Goal: Transaction & Acquisition: Purchase product/service

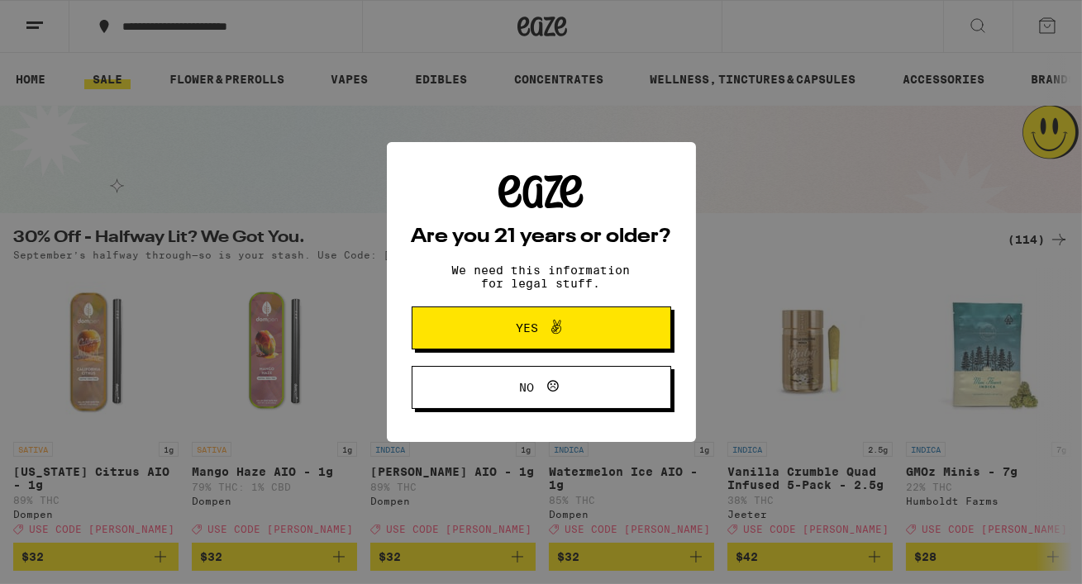
click at [523, 325] on span "Yes" at bounding box center [527, 328] width 22 height 12
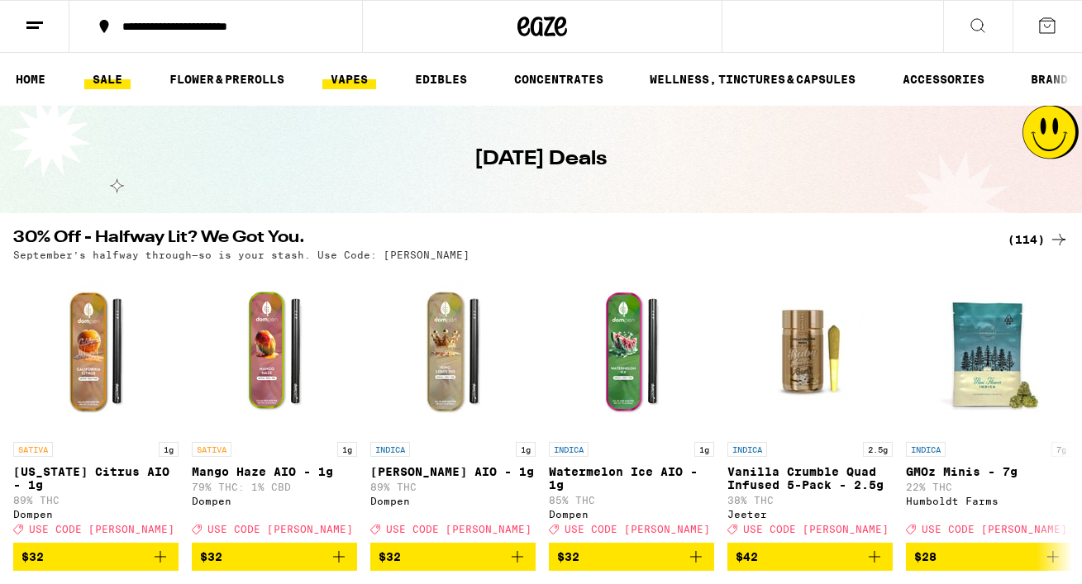
click at [363, 84] on link "VAPES" at bounding box center [349, 79] width 54 height 20
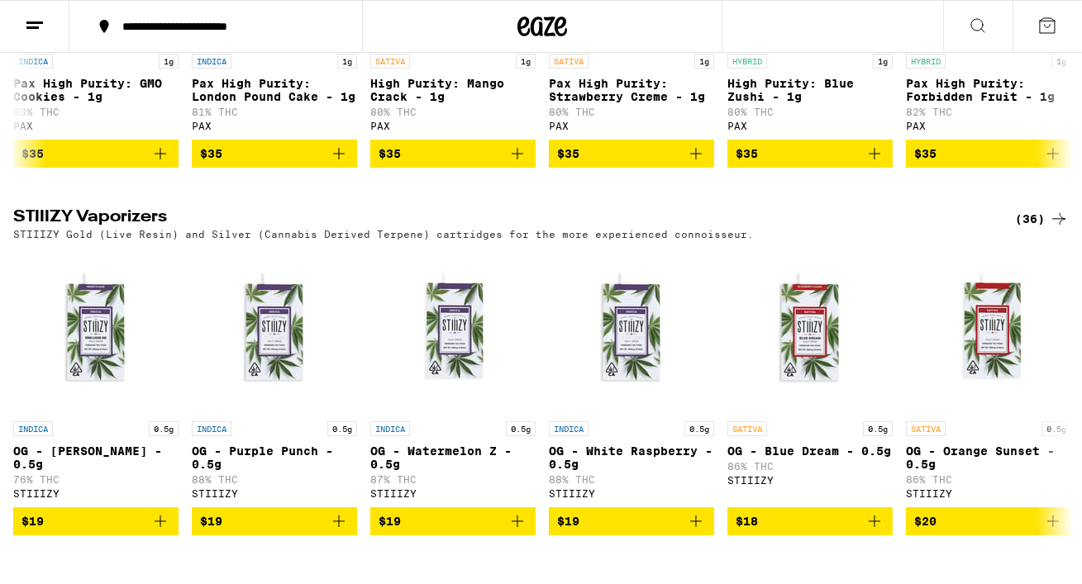
scroll to position [1814, 0]
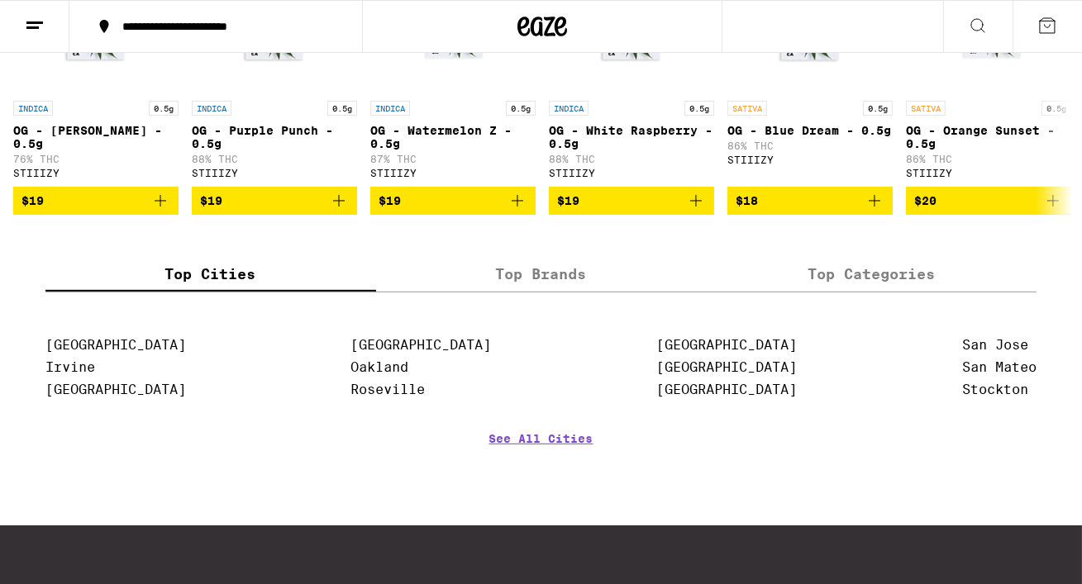
click at [562, 292] on label "Top Brands" at bounding box center [541, 274] width 331 height 36
click at [0, 0] on input "Top Brands" at bounding box center [0, 0] width 0 height 0
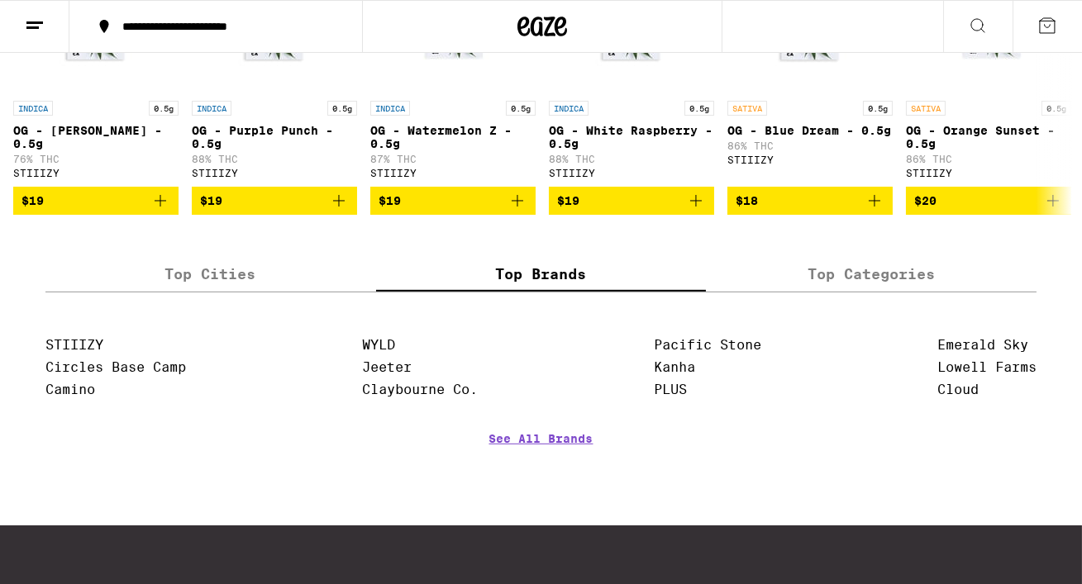
click at [545, 292] on label "Top Brands" at bounding box center [541, 274] width 331 height 36
click at [0, 0] on input "Top Brands" at bounding box center [0, 0] width 0 height 0
click at [554, 488] on link "See All Brands" at bounding box center [541, 462] width 104 height 61
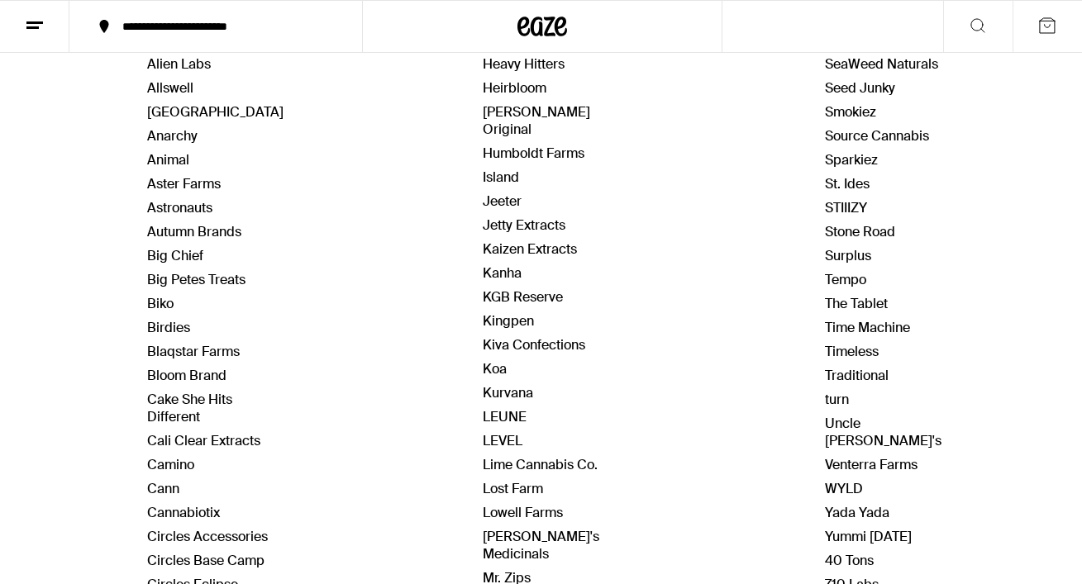
scroll to position [230, 0]
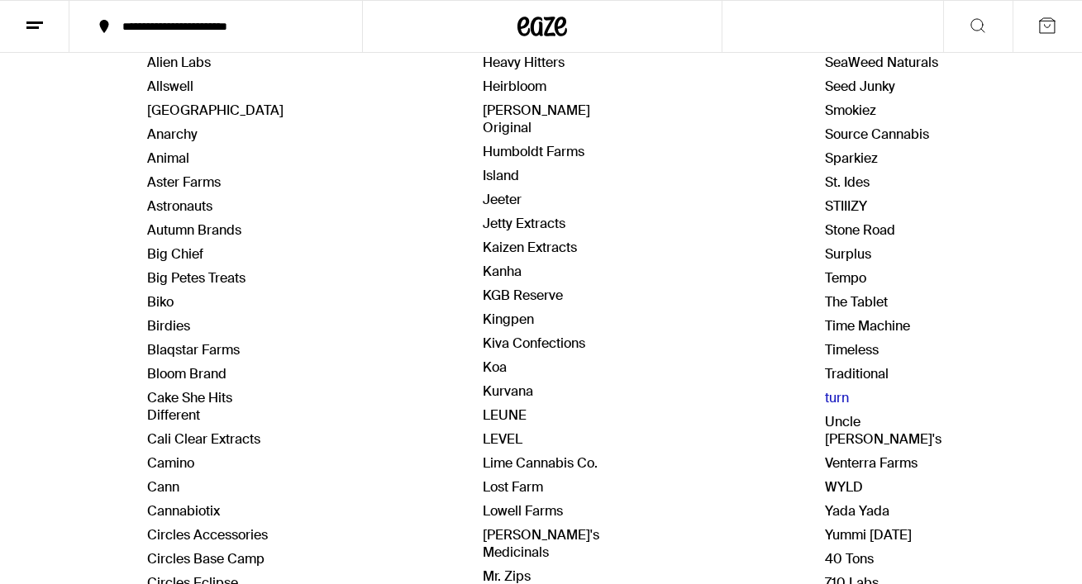
click at [836, 396] on link "turn" at bounding box center [838, 397] width 24 height 17
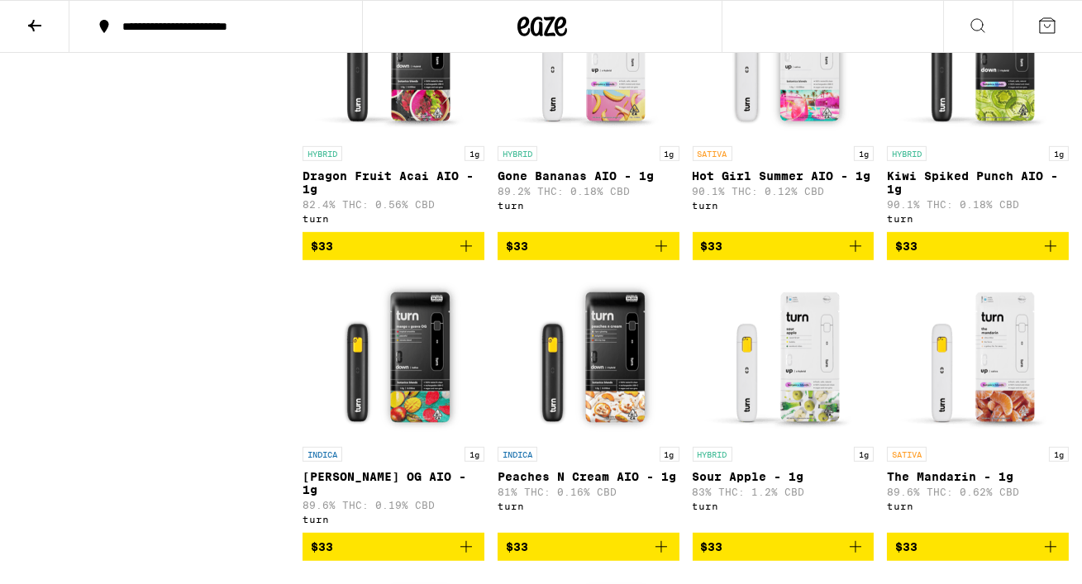
scroll to position [1741, 0]
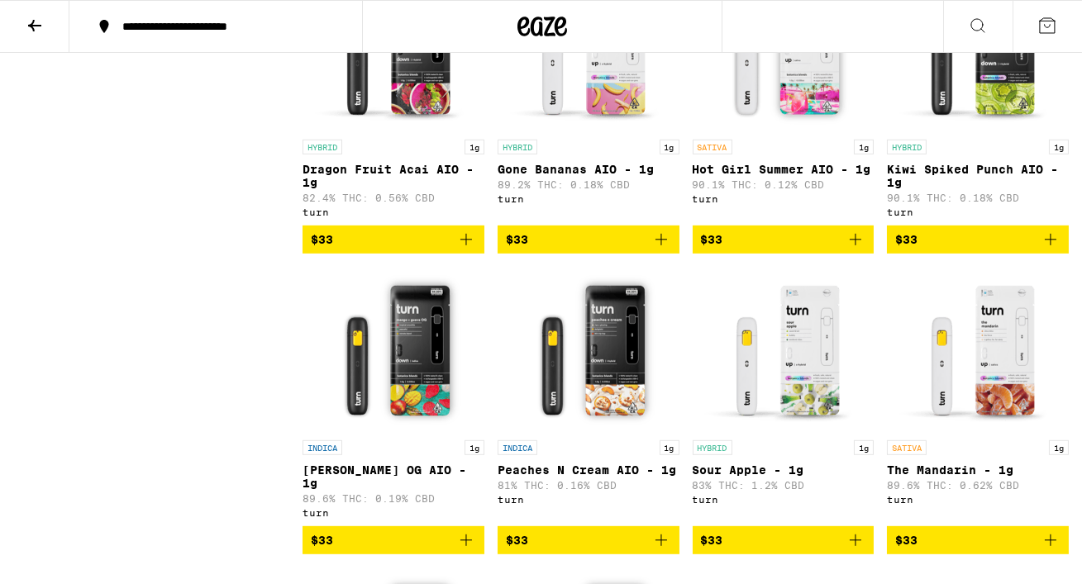
click at [580, 250] on span "$33" at bounding box center [588, 240] width 165 height 20
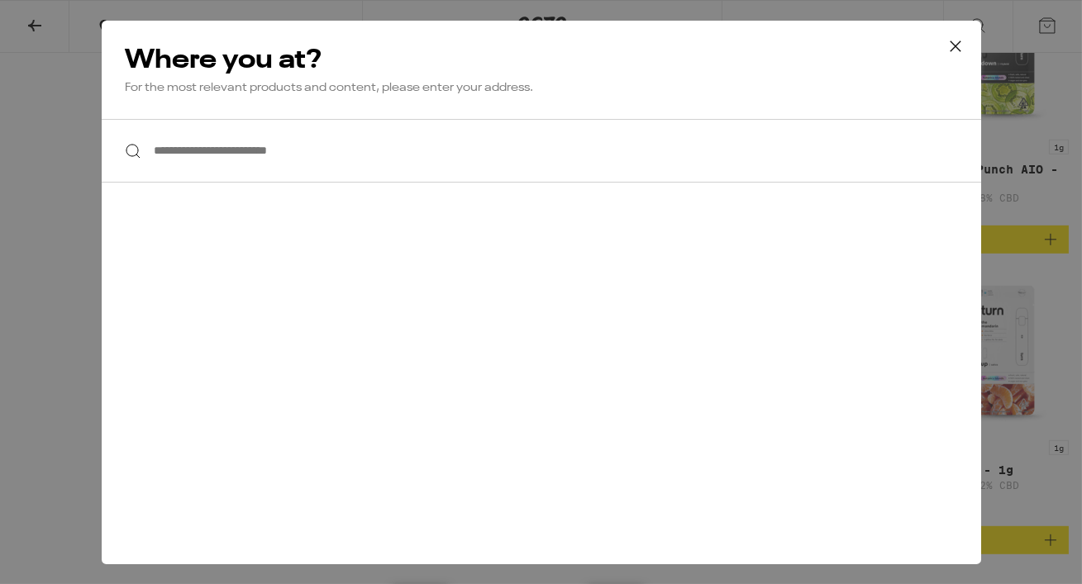
click at [326, 124] on input "**********" at bounding box center [541, 151] width 879 height 64
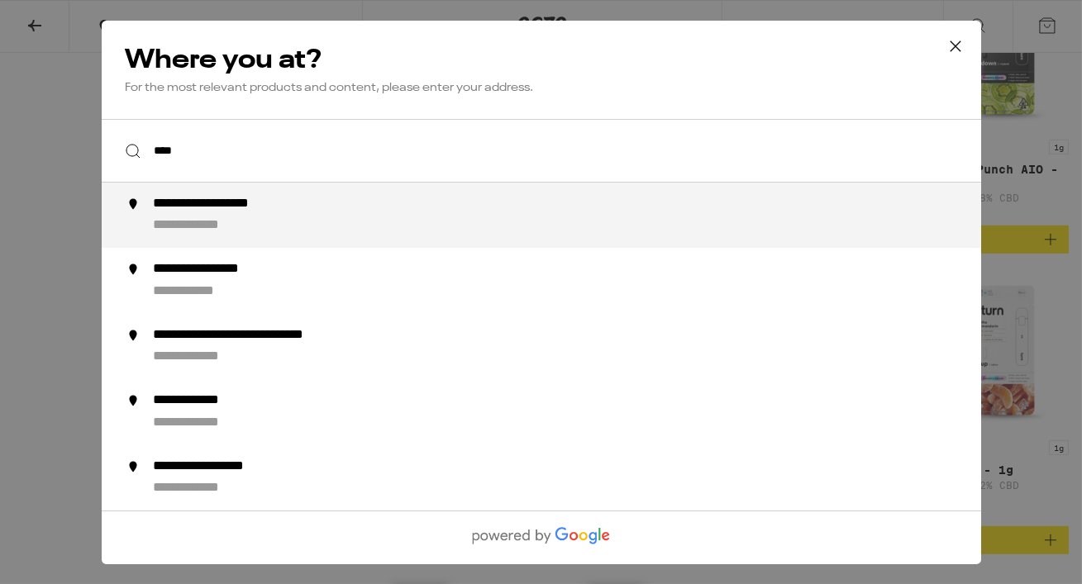
click at [288, 226] on div "**********" at bounding box center [573, 215] width 843 height 39
type input "**********"
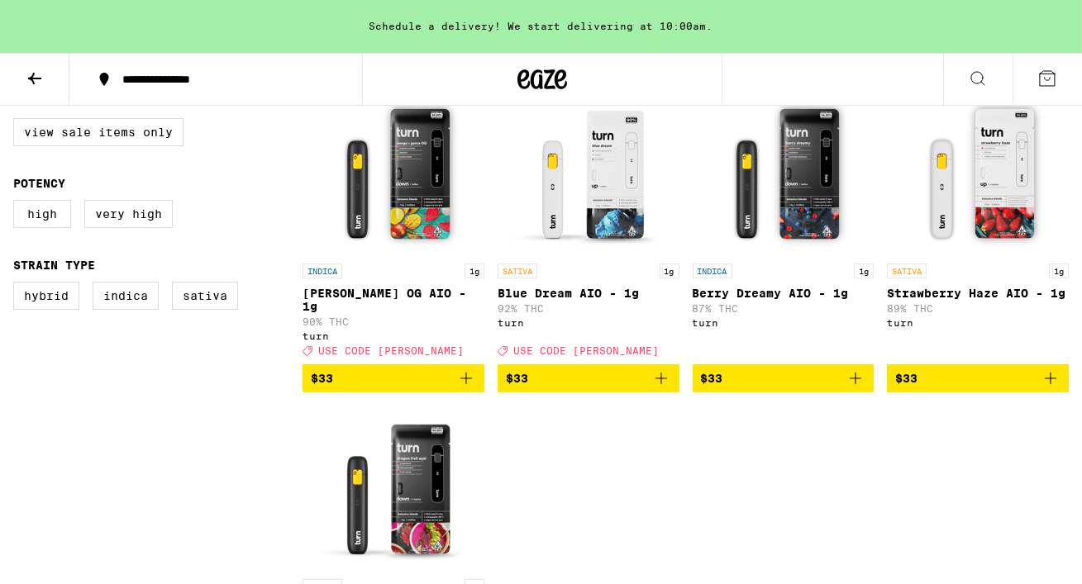
scroll to position [488, 0]
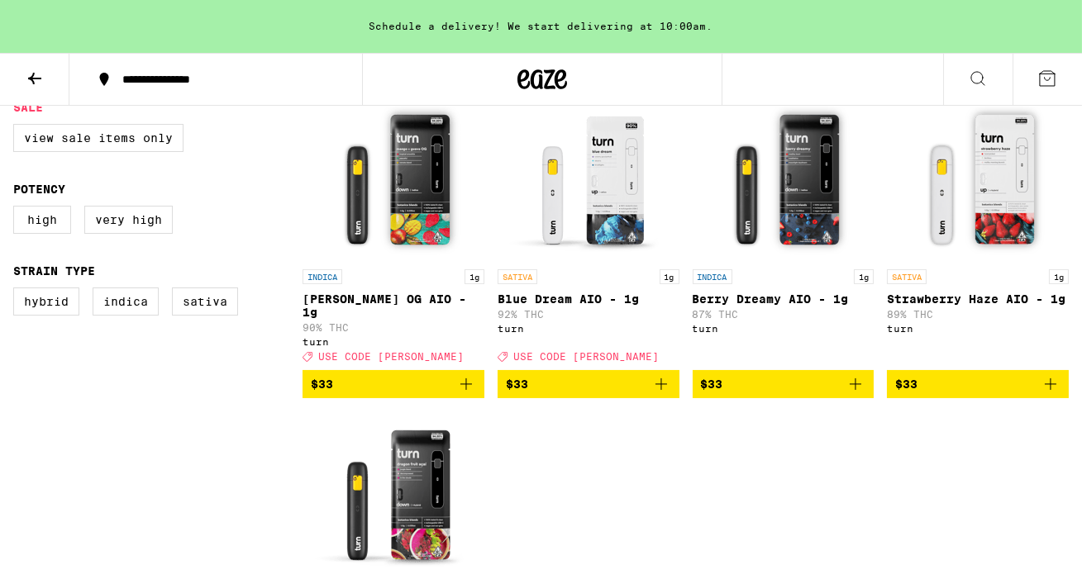
click at [578, 383] on span "$33" at bounding box center [588, 384] width 165 height 20
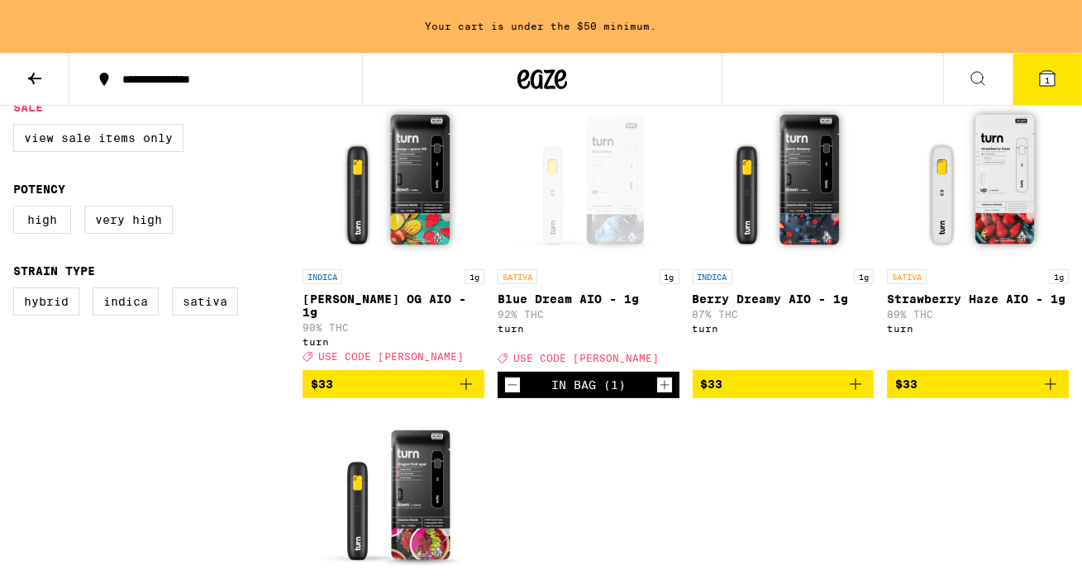
click at [1049, 85] on icon at bounding box center [1047, 78] width 15 height 15
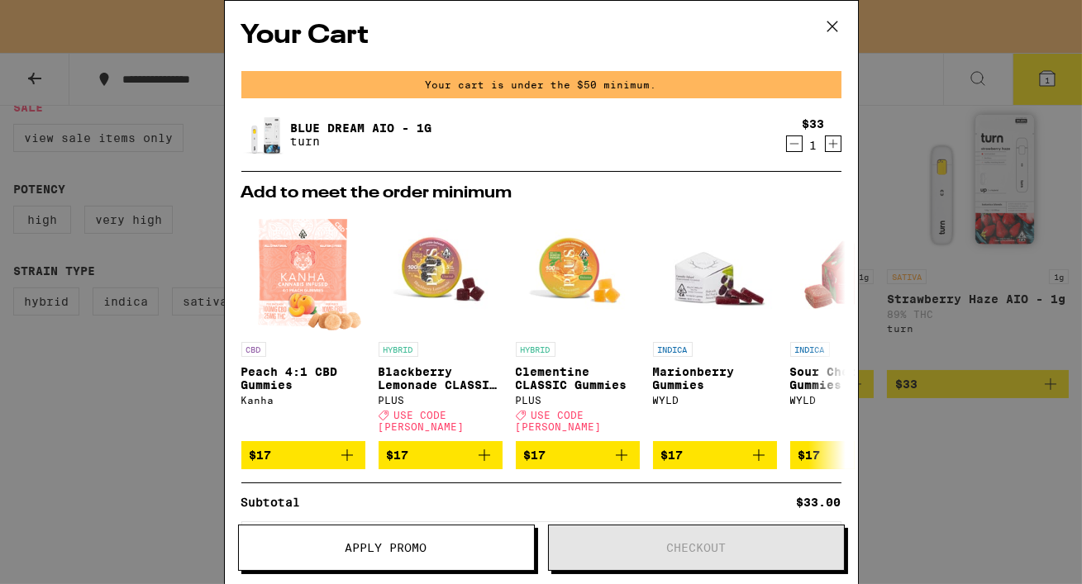
click at [418, 545] on span "Apply Promo" at bounding box center [386, 548] width 82 height 12
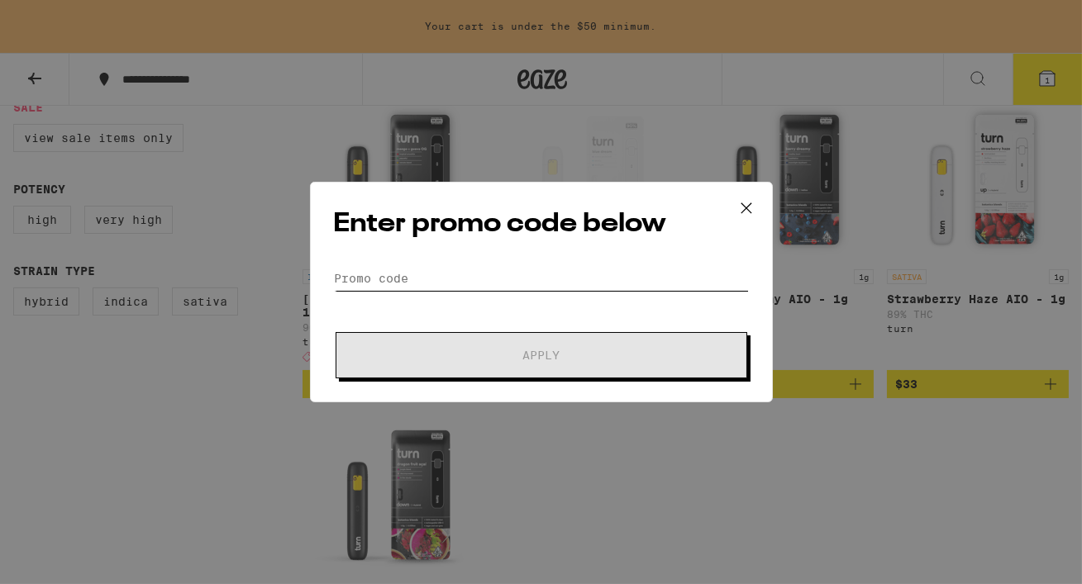
click at [399, 289] on input "Promo Code" at bounding box center [541, 278] width 415 height 25
paste input "[PERSON_NAME]"
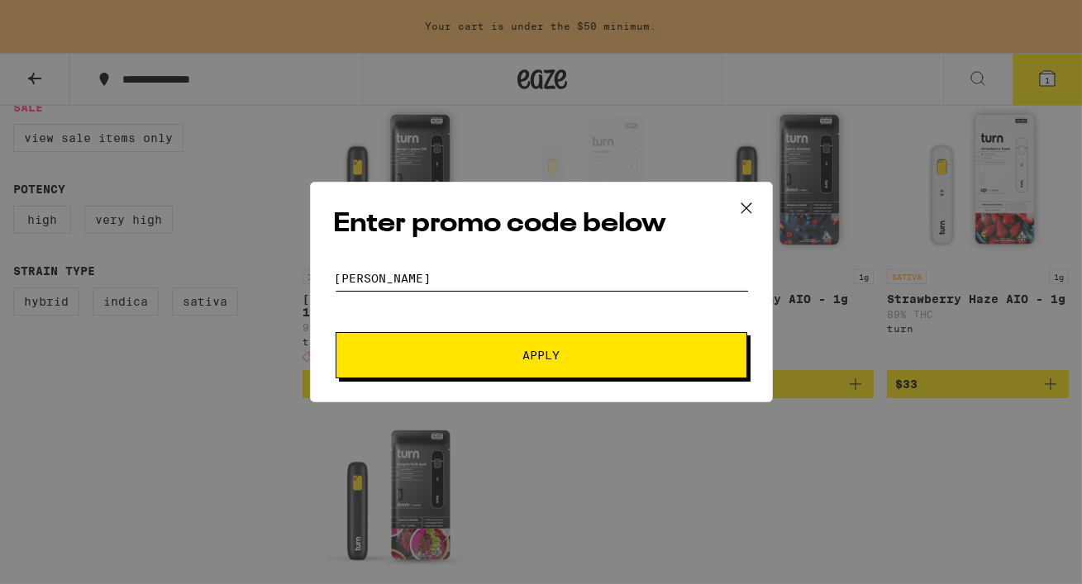
type input "[PERSON_NAME]"
click at [432, 336] on button "Apply" at bounding box center [542, 355] width 412 height 46
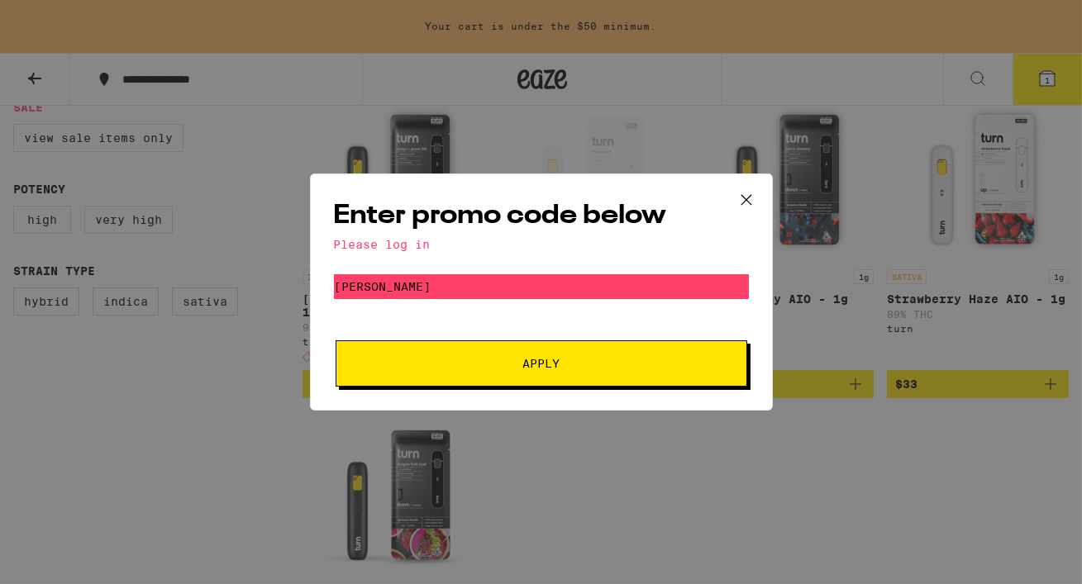
click at [443, 357] on button "Apply" at bounding box center [542, 364] width 412 height 46
click at [743, 200] on icon at bounding box center [746, 200] width 25 height 25
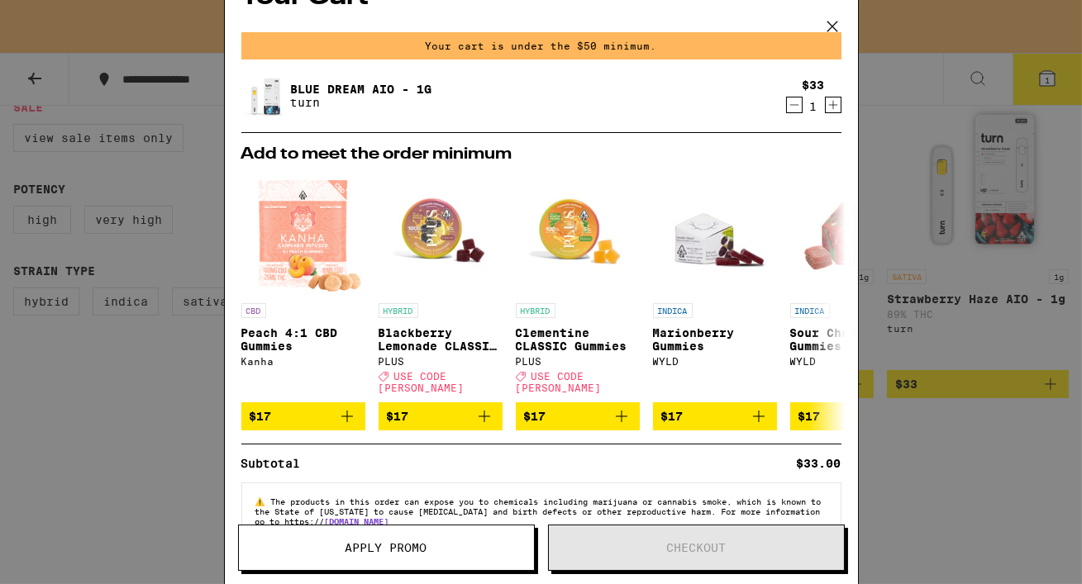
scroll to position [71, 0]
